Goal: Transaction & Acquisition: Purchase product/service

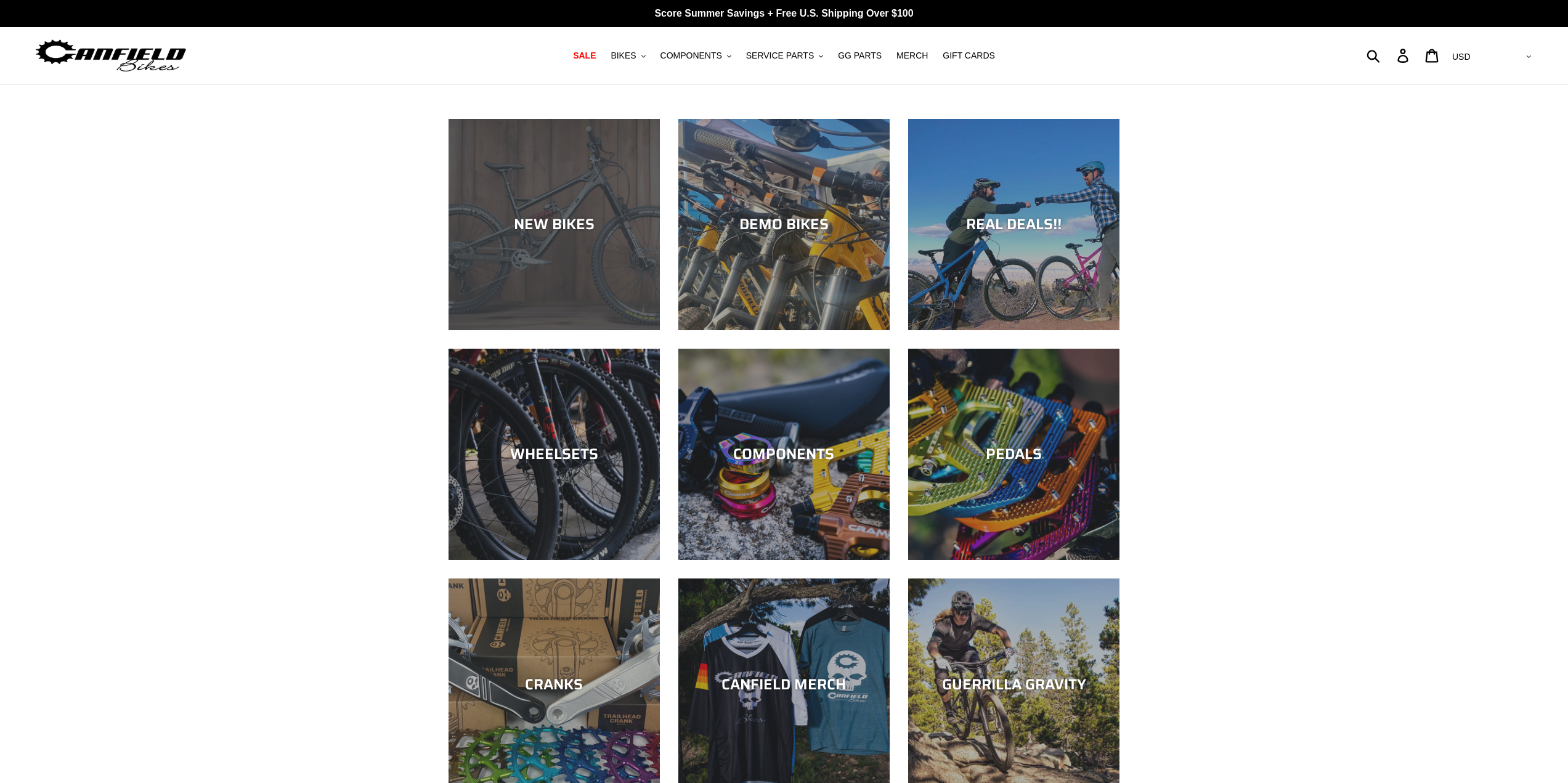
click at [521, 330] on div "NEW BIKES" at bounding box center [554, 330] width 211 height 0
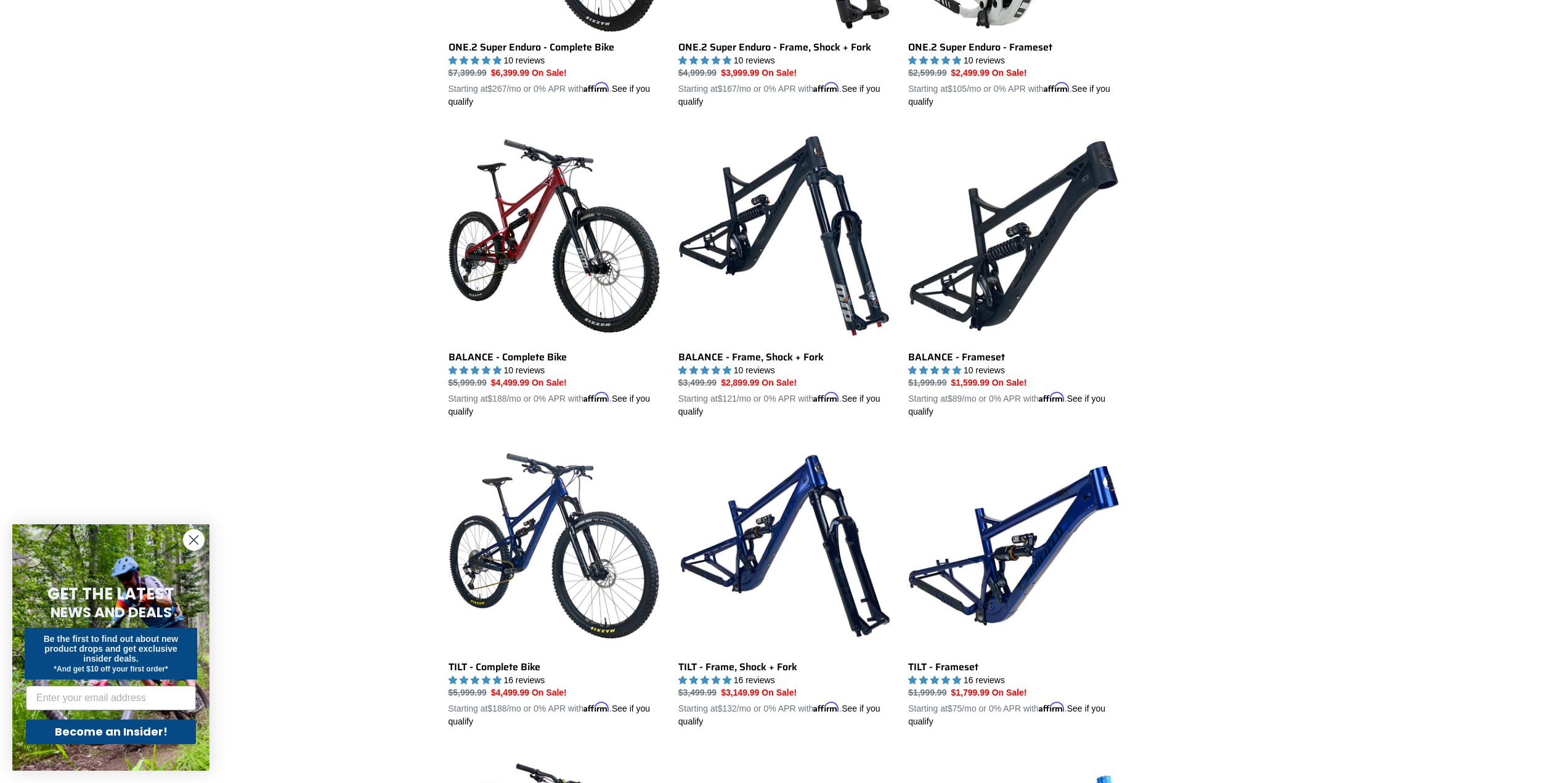
scroll to position [1170, 0]
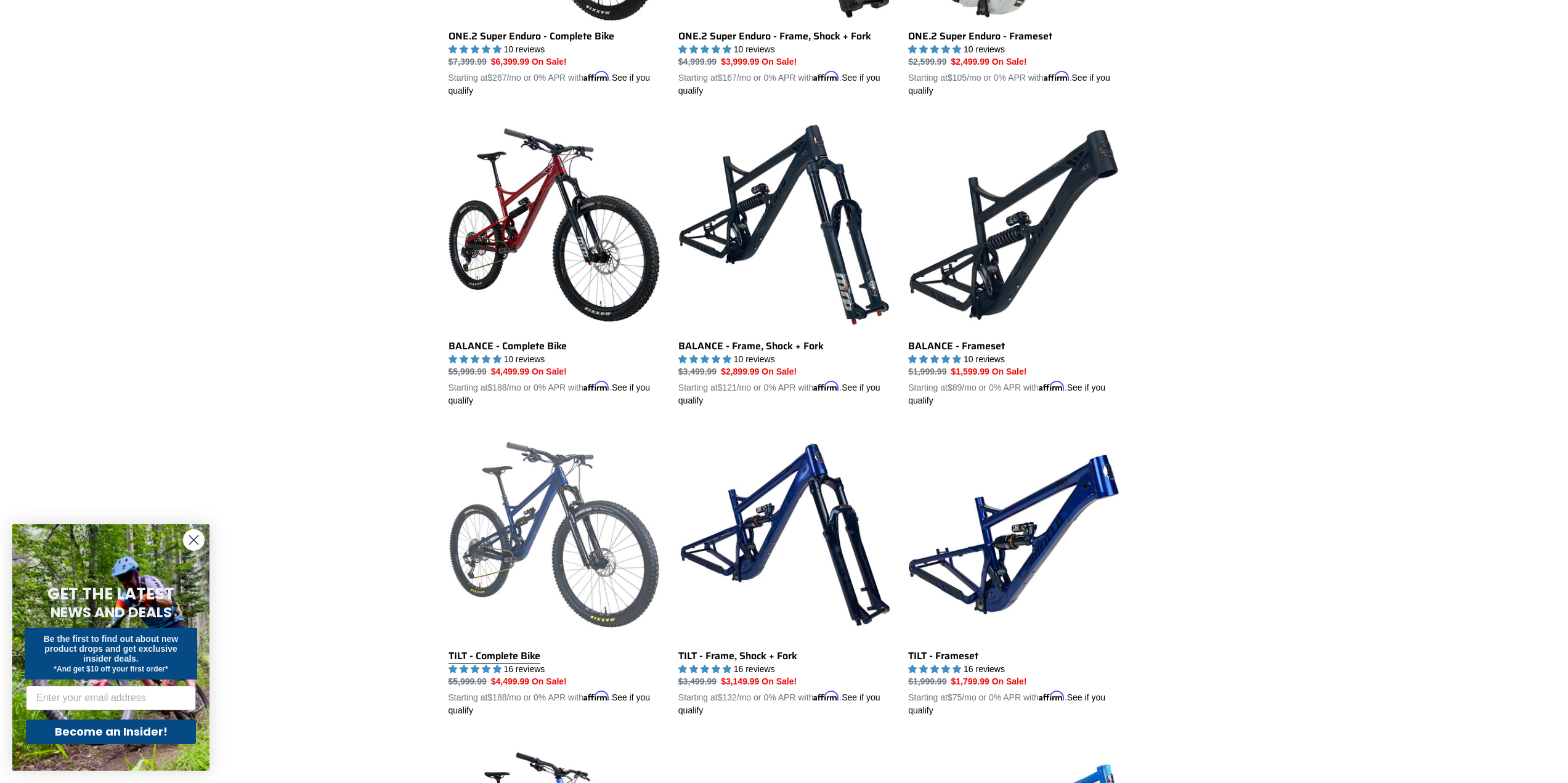
click at [506, 542] on link "TILT - Complete Bike" at bounding box center [554, 572] width 211 height 288
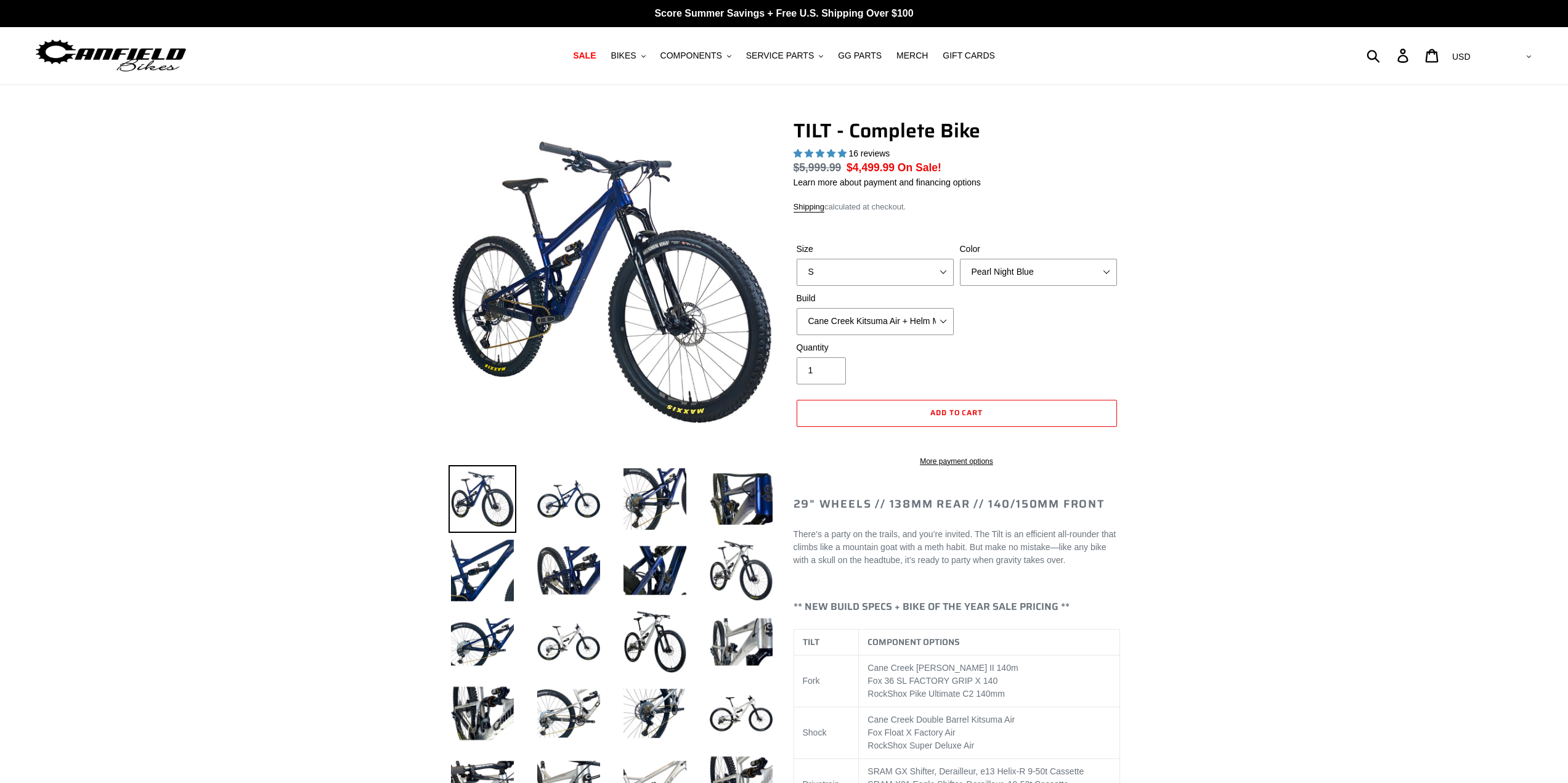
select select "highest-rating"
